Goal: Information Seeking & Learning: Learn about a topic

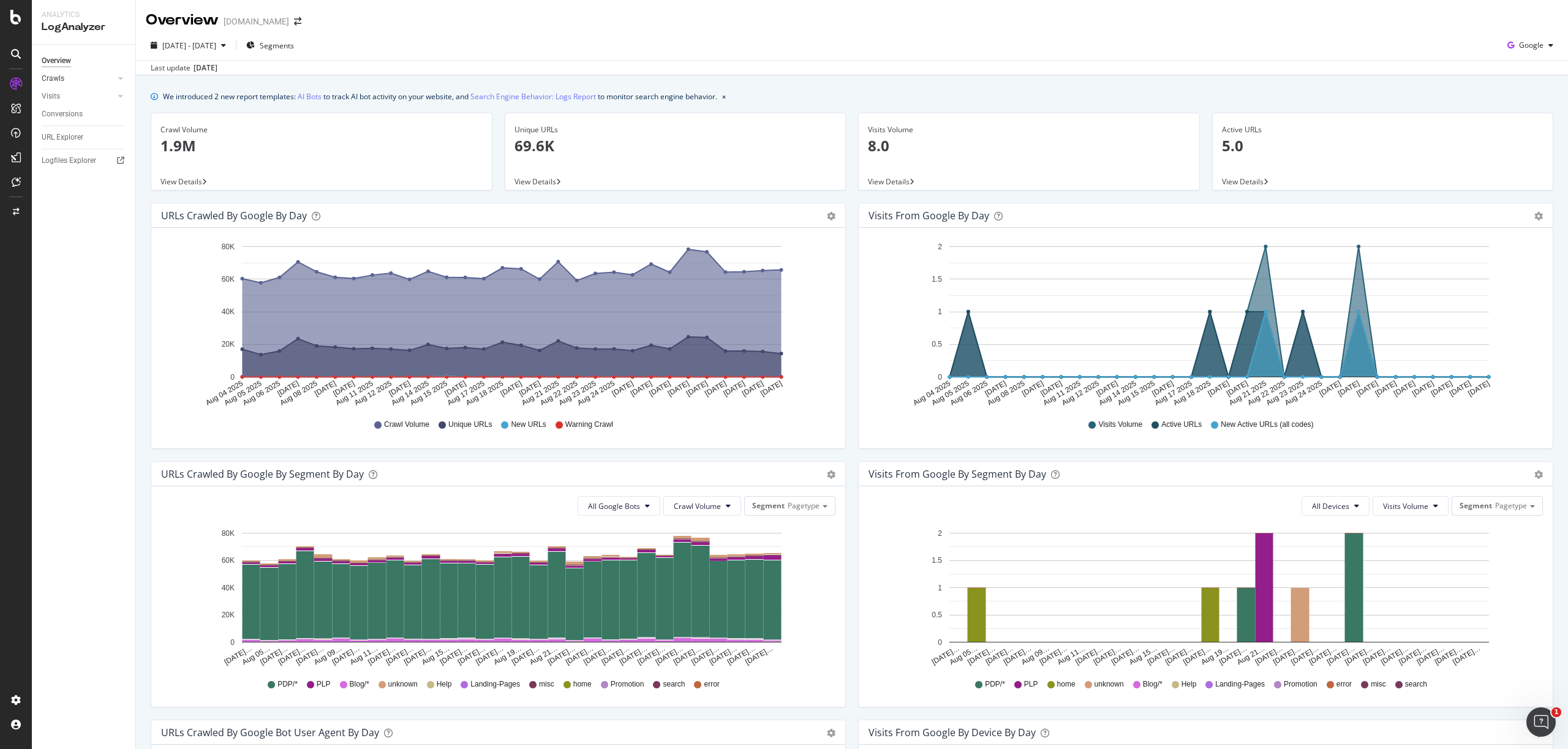
click at [111, 80] on div at bounding box center [108, 78] width 12 height 12
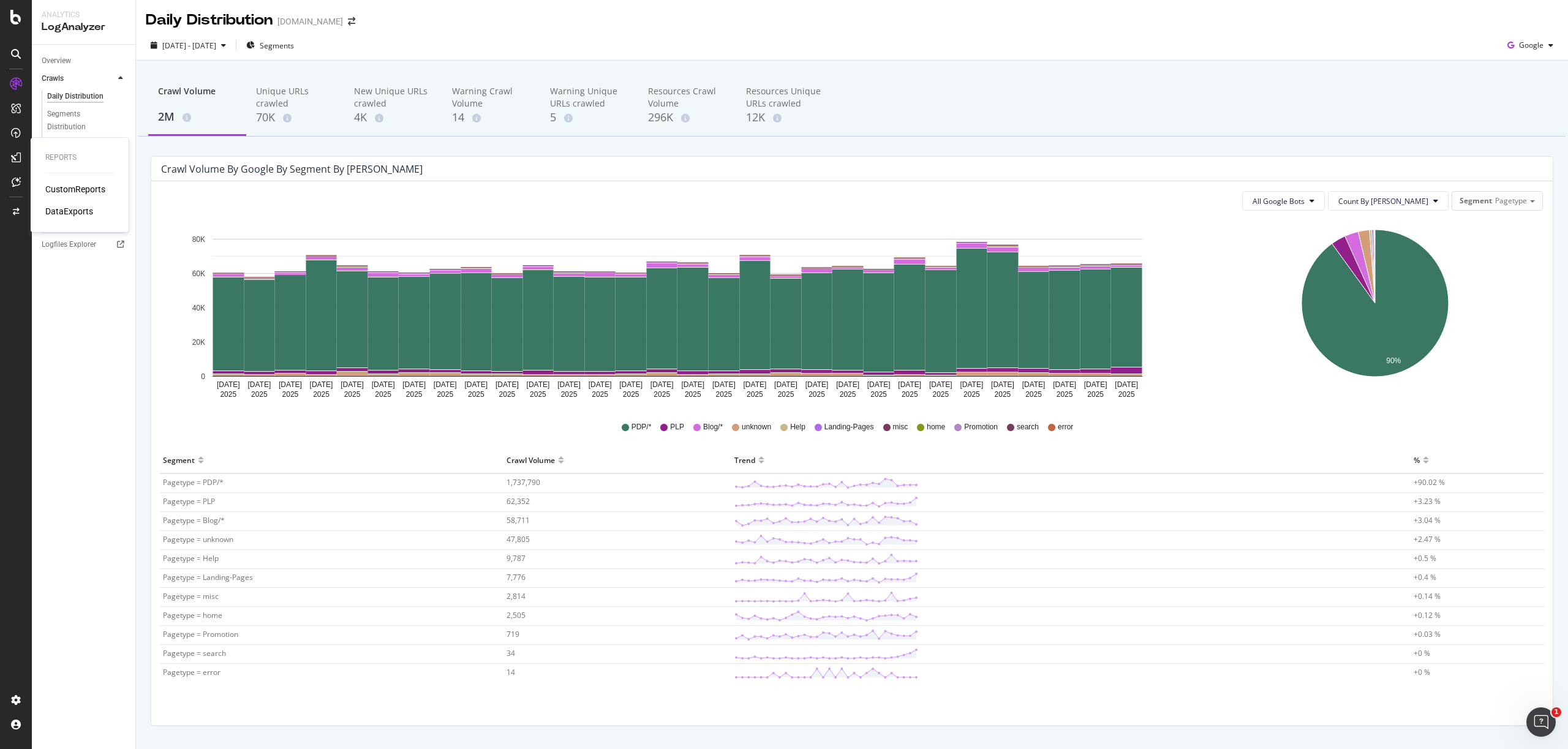
click at [67, 185] on div "CustomReports" at bounding box center [75, 189] width 60 height 12
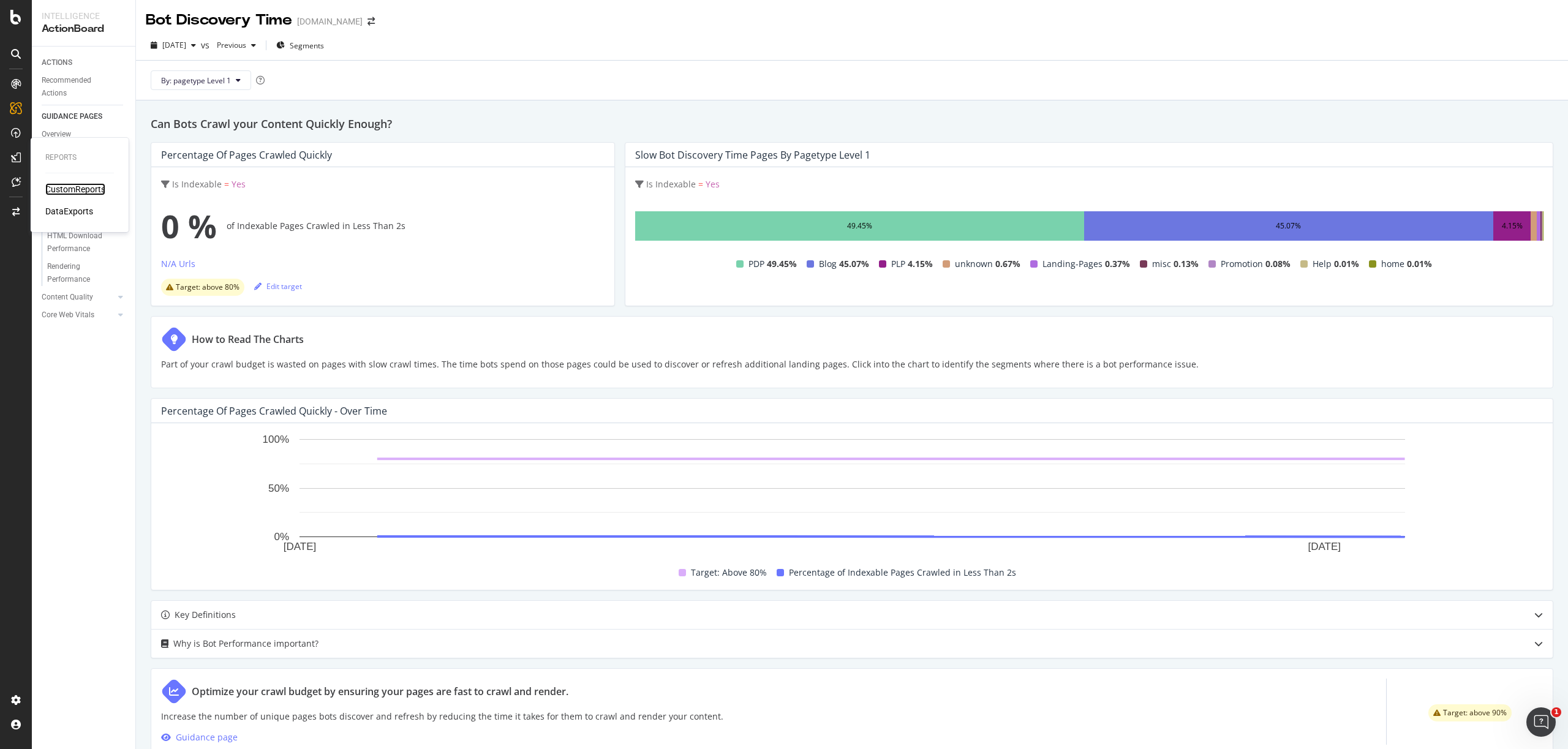
click at [84, 192] on div "CustomReports" at bounding box center [75, 189] width 60 height 12
